Goal: Task Accomplishment & Management: Manage account settings

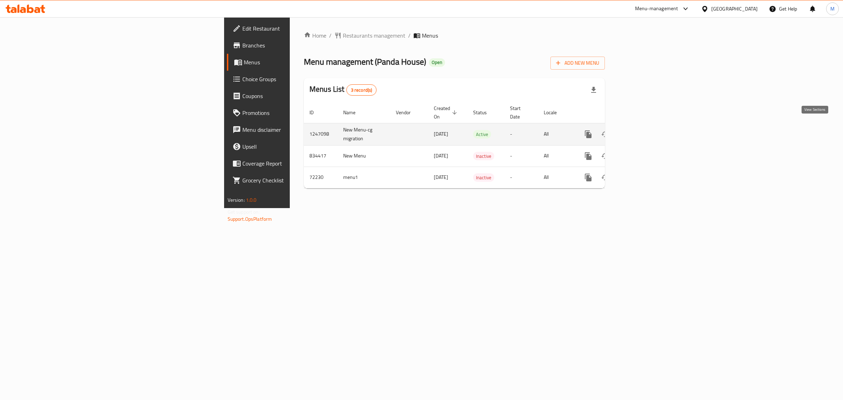
click at [648, 126] on link "enhanced table" at bounding box center [639, 134] width 17 height 17
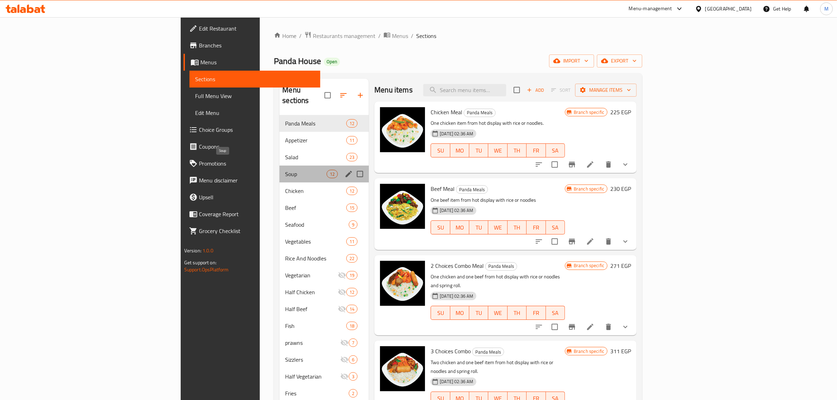
click at [285, 170] on span "Soup" at bounding box center [305, 174] width 41 height 8
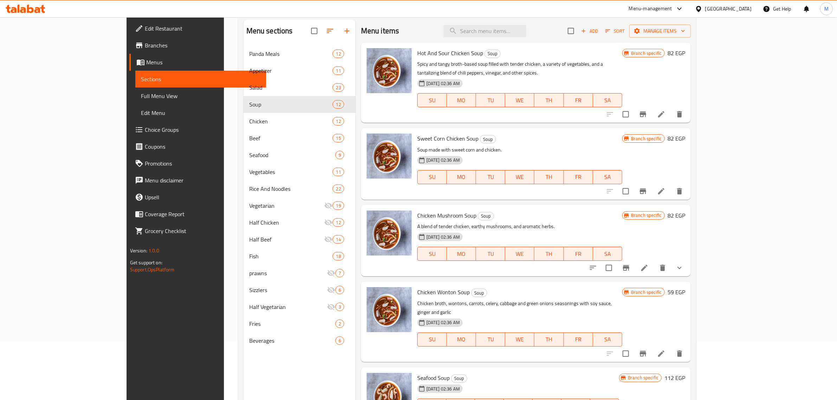
scroll to position [11, 0]
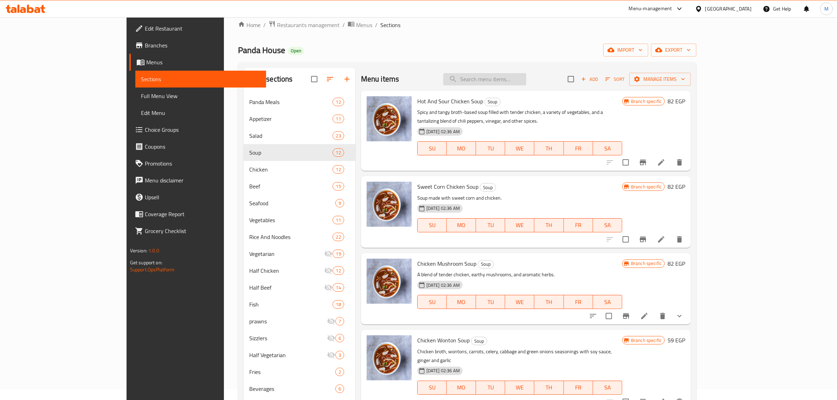
click at [519, 81] on input "search" at bounding box center [484, 79] width 83 height 12
paste input "Fried Rice"
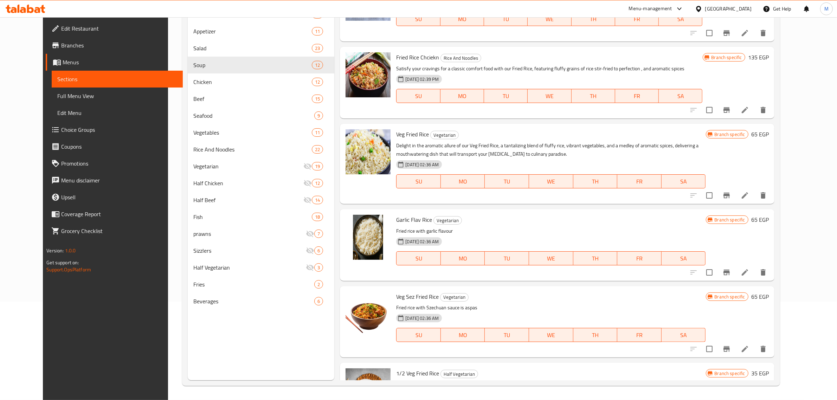
scroll to position [241, 0]
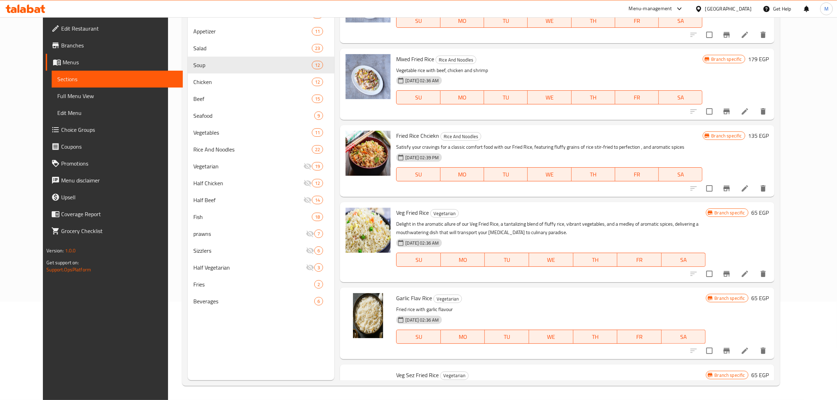
click at [396, 215] on span "Veg Fried Rice" at bounding box center [412, 212] width 33 height 11
drag, startPoint x: 389, startPoint y: 215, endPoint x: 395, endPoint y: 206, distance: 11.6
click at [396, 215] on span "Veg Fried Rice" at bounding box center [412, 212] width 33 height 11
copy span "Veg"
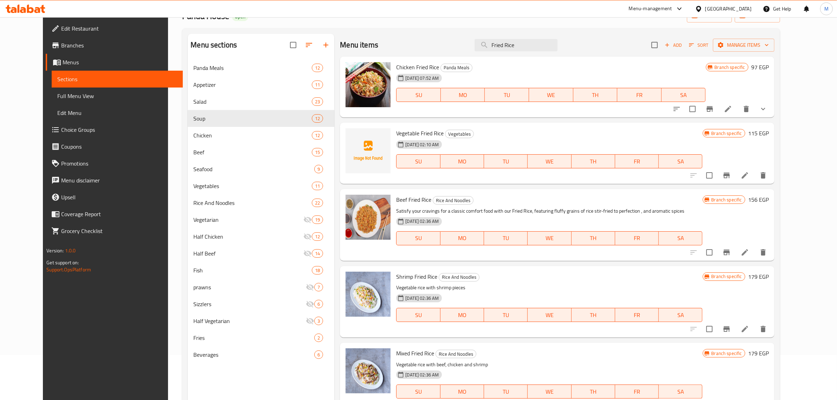
scroll to position [0, 0]
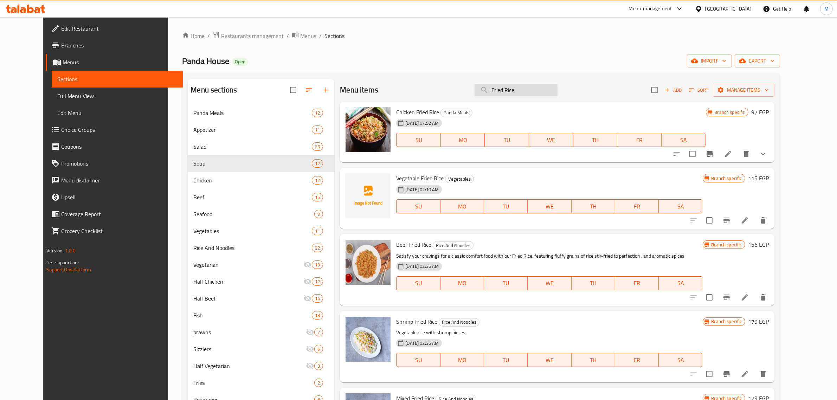
click at [526, 90] on input "Fried Rice" at bounding box center [515, 90] width 83 height 12
drag, startPoint x: 526, startPoint y: 90, endPoint x: 538, endPoint y: 71, distance: 21.5
click at [527, 89] on input "Fried Rice" at bounding box center [515, 90] width 83 height 12
paste input "Veg"
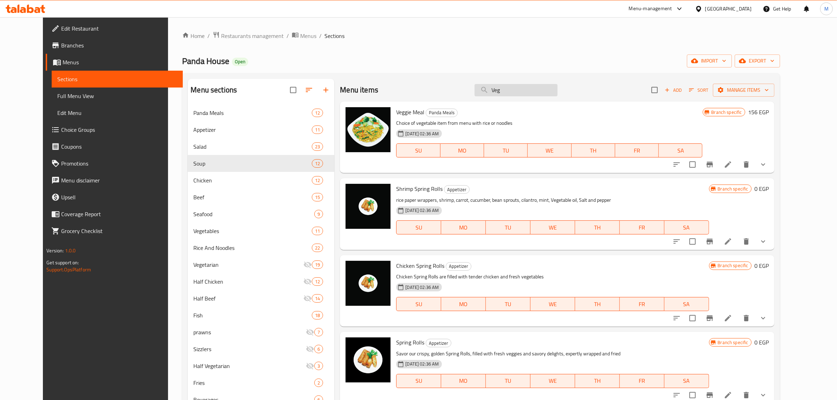
click at [535, 92] on input "Veg" at bounding box center [515, 90] width 83 height 12
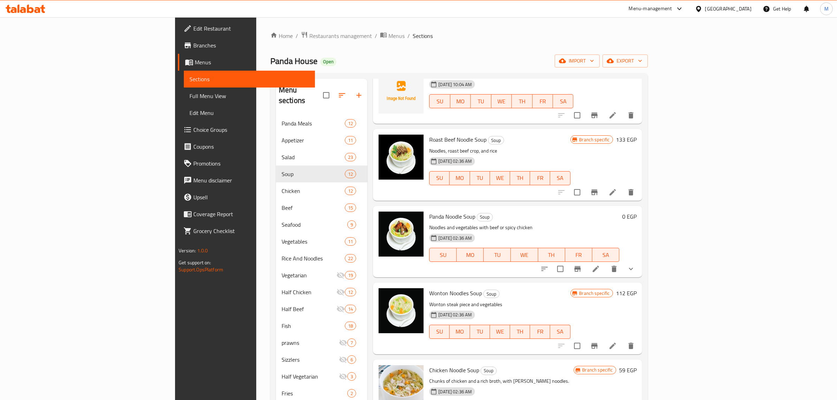
scroll to position [835, 0]
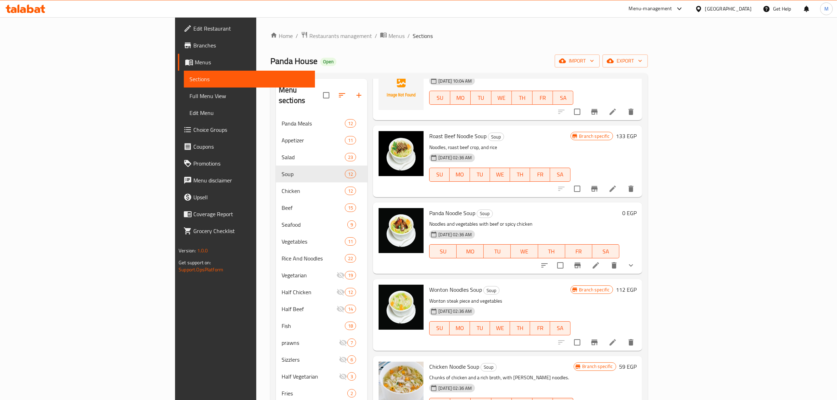
type input "nood"
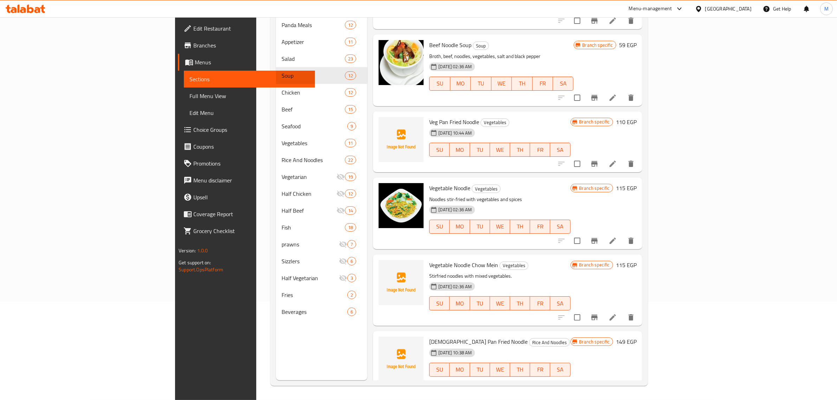
scroll to position [1121, 0]
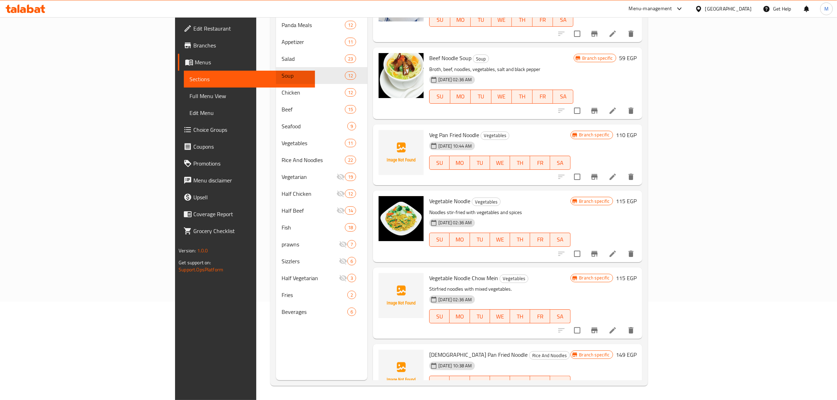
click at [426, 193] on div "Vegetable Noodle Vegetables Noodles stir-fried with vegetables and spices [DATE…" at bounding box center [499, 226] width 147 height 66
click at [429, 196] on span "Vegetable Noodle" at bounding box center [449, 201] width 41 height 11
copy h6 "Vegetable Noodle"
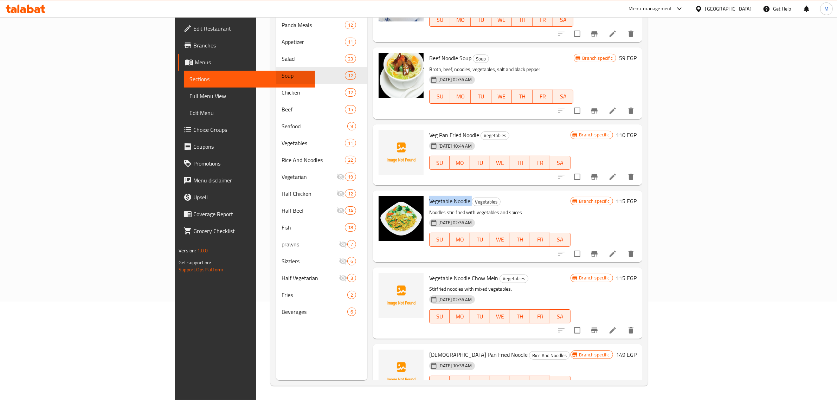
click at [617, 250] on icon at bounding box center [612, 254] width 8 height 8
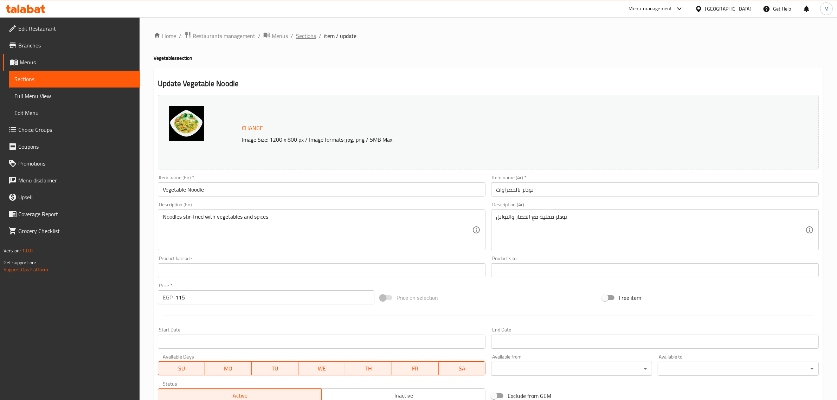
click at [313, 37] on span "Sections" at bounding box center [306, 36] width 20 height 8
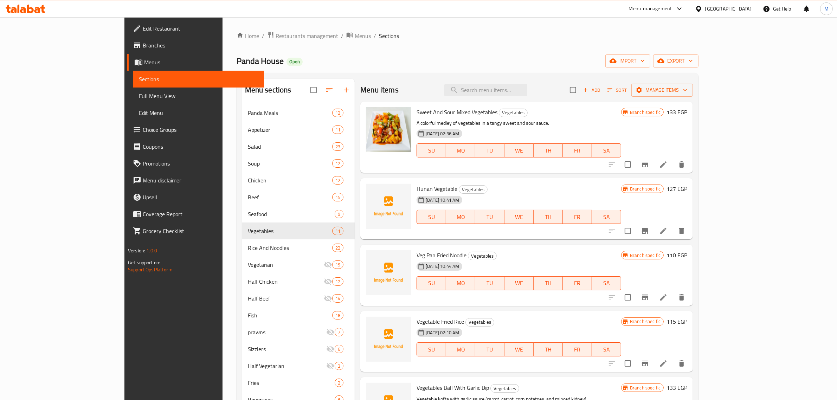
click at [554, 97] on div "Menu items Add Sort Manage items" at bounding box center [526, 90] width 332 height 23
click at [527, 91] on input "search" at bounding box center [485, 90] width 83 height 12
paste input "Vegetable Noodle"
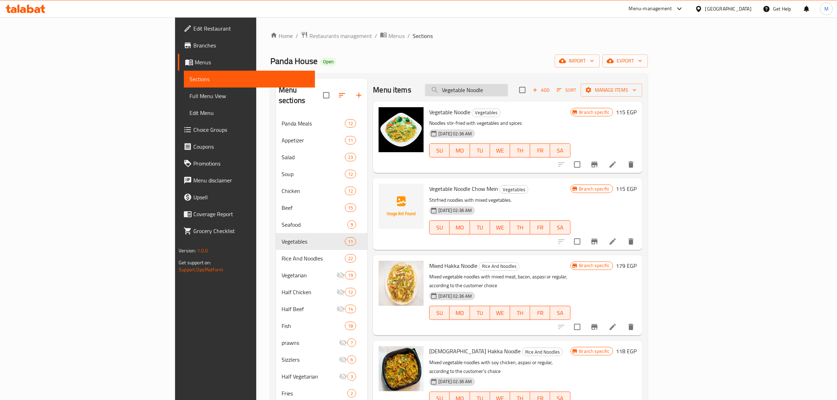
click at [508, 89] on input "Vegetable Noodle" at bounding box center [466, 90] width 83 height 12
click at [508, 88] on input "Vegetable Noodle" at bounding box center [466, 90] width 83 height 12
click at [508, 91] on input "Vegetable Noodle" at bounding box center [466, 90] width 83 height 12
drag, startPoint x: 529, startPoint y: 91, endPoint x: 454, endPoint y: 91, distance: 75.6
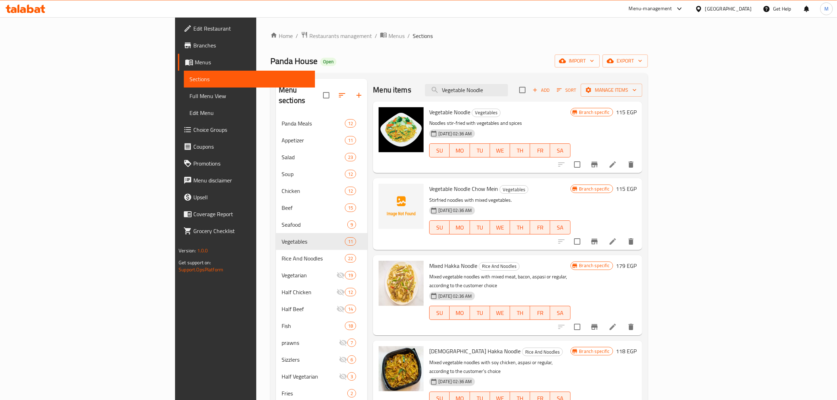
click at [454, 91] on div "Menu items Vegetable Noodle Add Sort Manage items" at bounding box center [507, 90] width 269 height 23
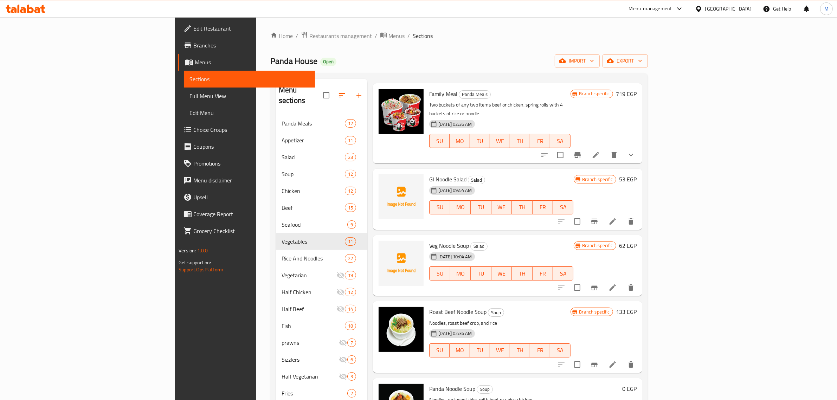
scroll to position [703, 0]
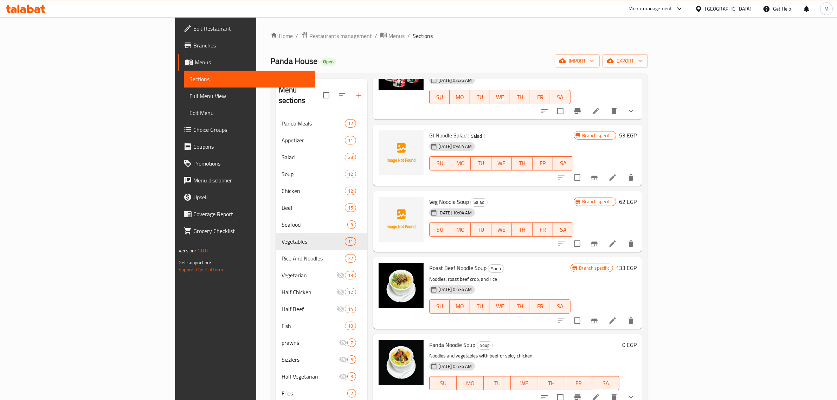
click at [429, 196] on span "Veg Noodle Soup" at bounding box center [449, 201] width 40 height 11
copy h6 "Veg Noodle Soup"
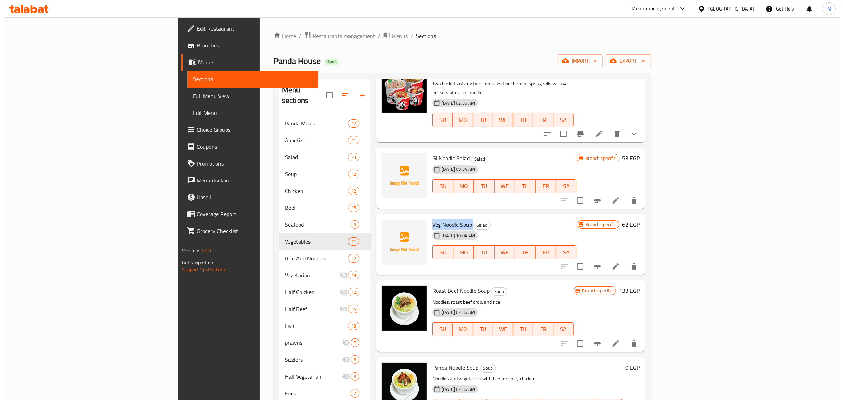
scroll to position [659, 0]
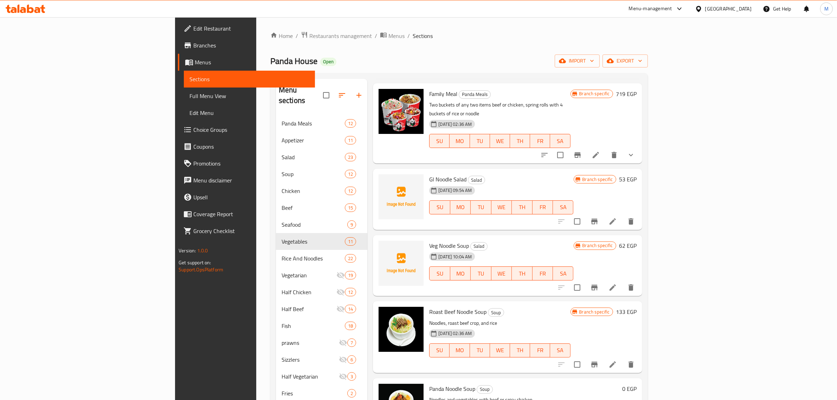
click at [529, 250] on div "[DATE] 10:04 AM SU MO TU WE TH FR SA" at bounding box center [501, 269] width 150 height 38
click at [599, 283] on icon "Branch-specific-item" at bounding box center [594, 287] width 8 height 8
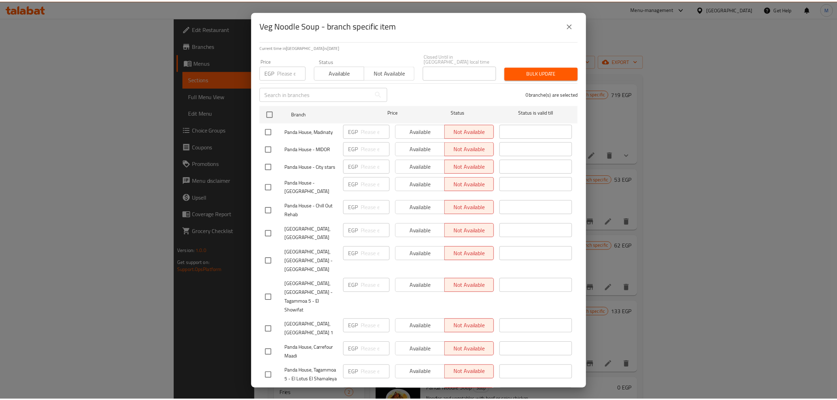
scroll to position [87, 0]
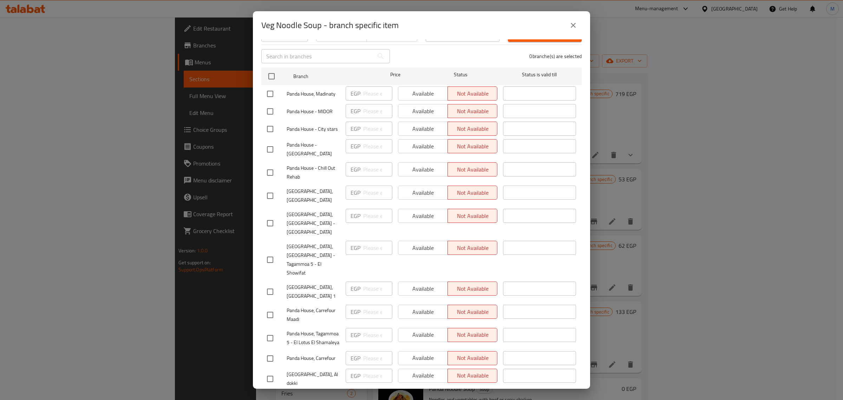
click at [572, 27] on icon "close" at bounding box center [573, 25] width 5 height 5
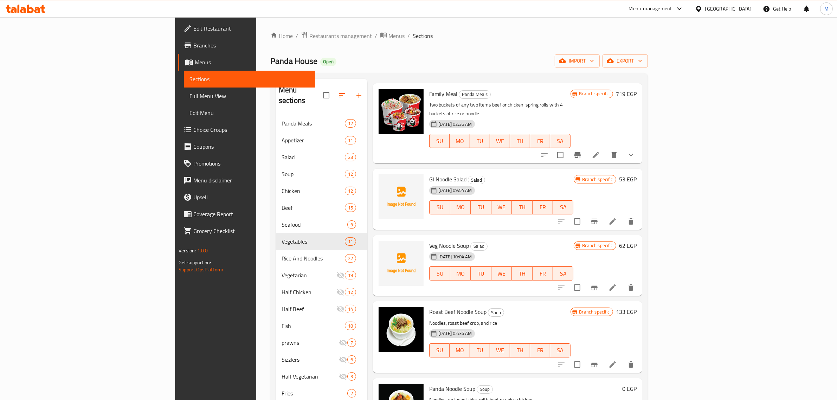
click at [429, 240] on span "Veg Noodle Soup" at bounding box center [449, 245] width 40 height 11
copy h6 "Veg Noodle Soup"
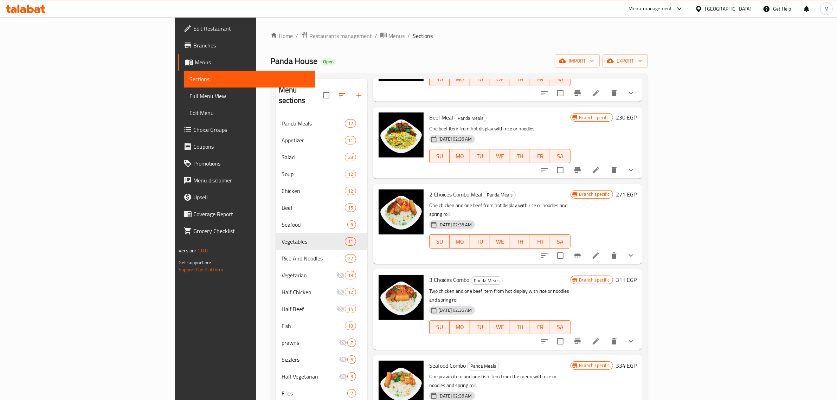
scroll to position [0, 0]
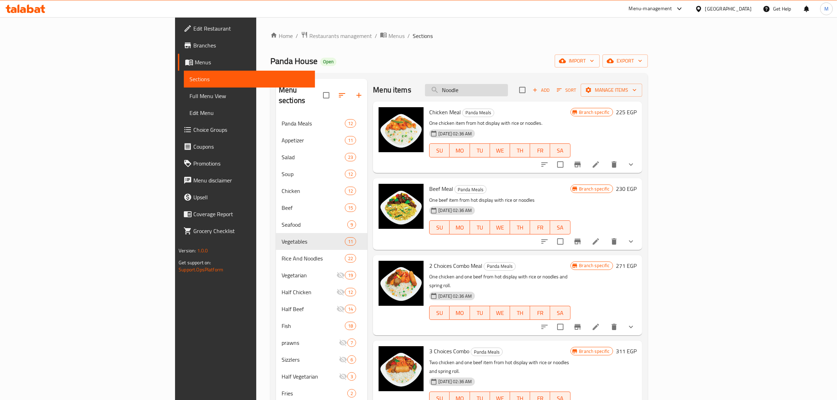
click at [508, 90] on input "Noodle" at bounding box center [466, 90] width 83 height 12
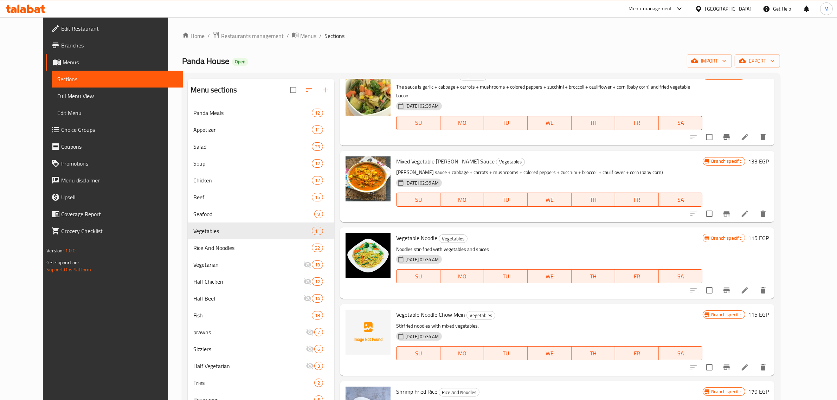
scroll to position [1933, 0]
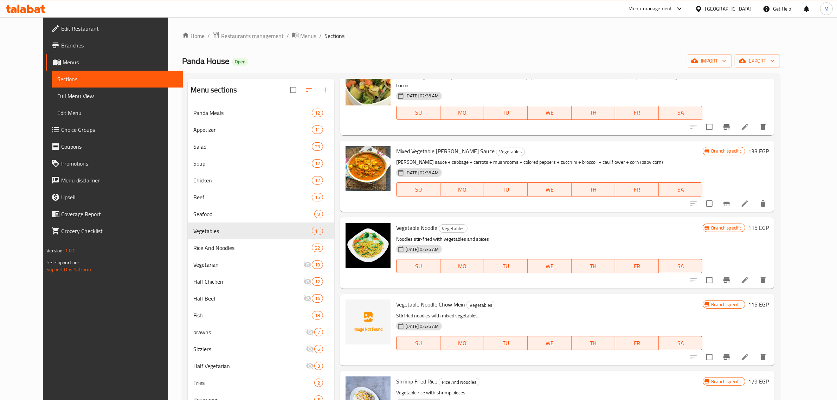
type input "veg"
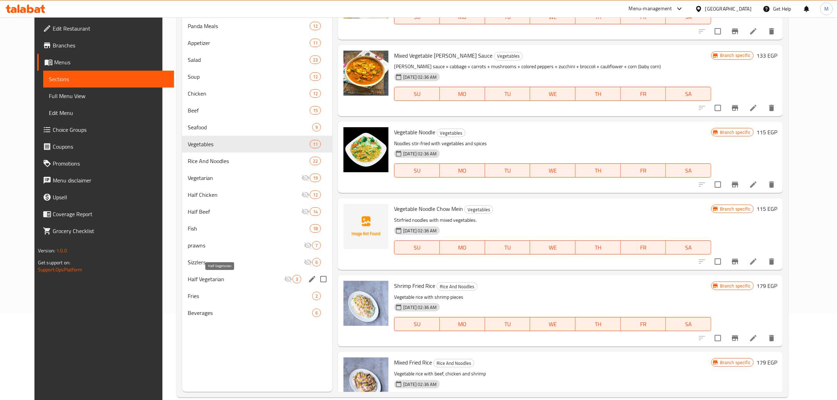
scroll to position [88, 0]
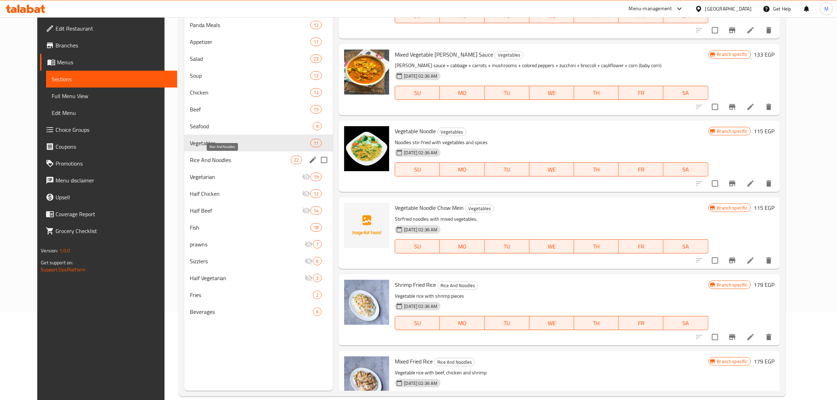
click at [212, 158] on span "Rice And Noodles" at bounding box center [240, 160] width 101 height 8
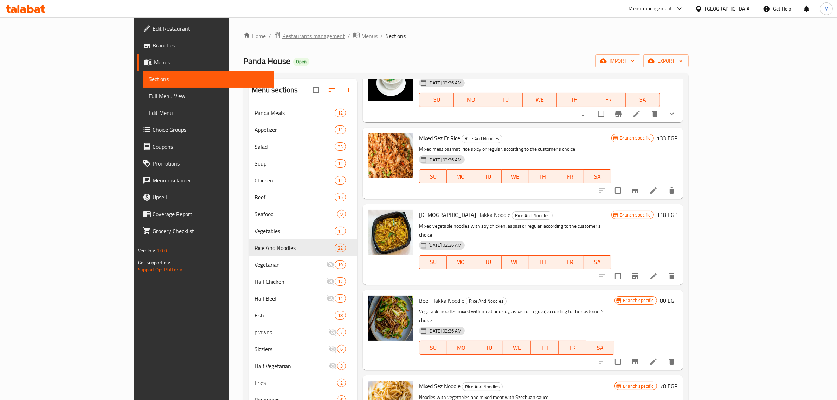
click at [282, 33] on span "Restaurants management" at bounding box center [313, 36] width 63 height 8
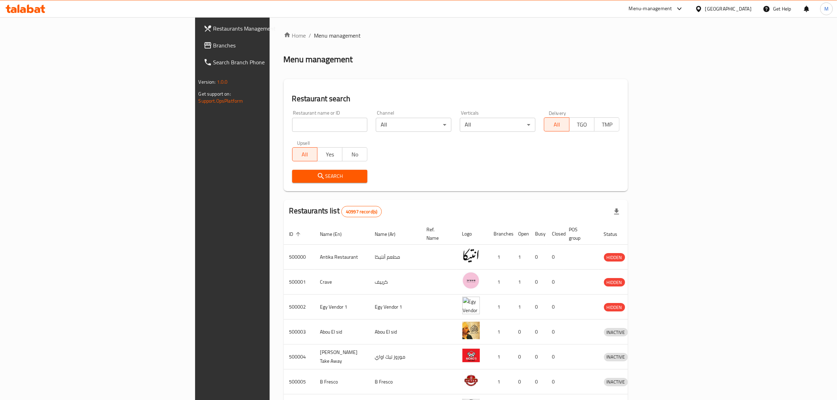
click at [213, 47] on span "Branches" at bounding box center [271, 45] width 116 height 8
